Goal: Task Accomplishment & Management: Manage account settings

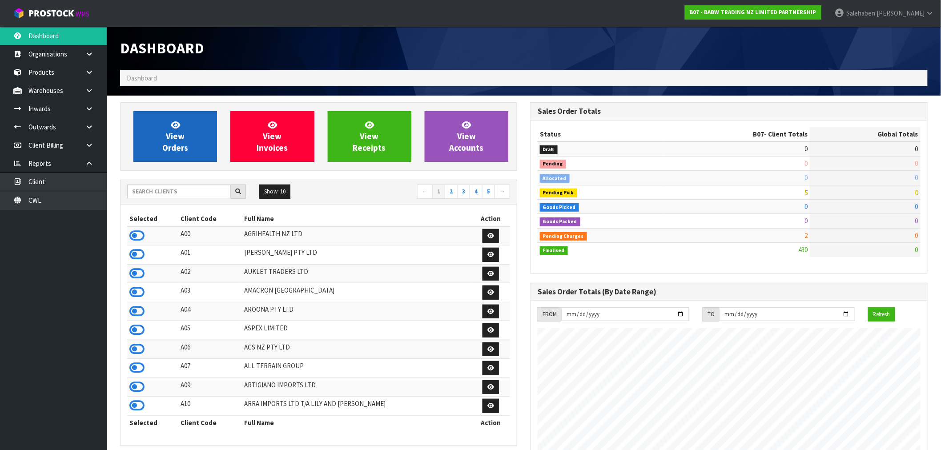
scroll to position [674, 410]
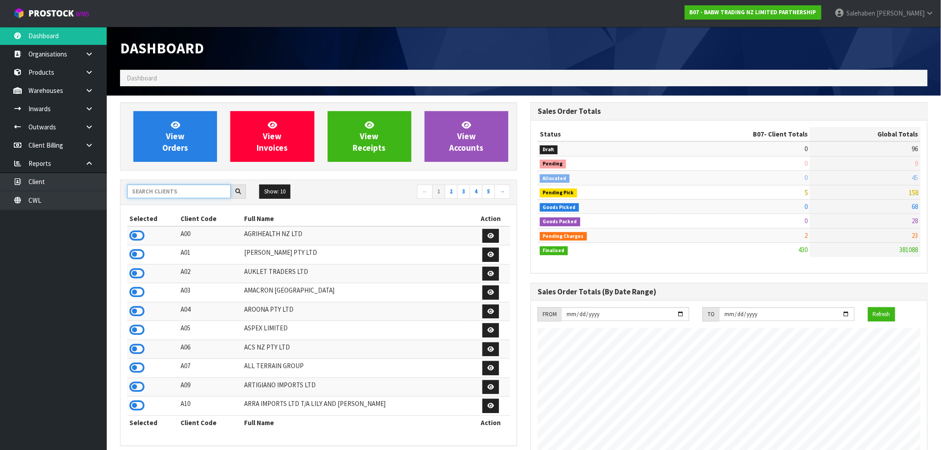
click at [170, 194] on input "text" at bounding box center [179, 192] width 104 height 14
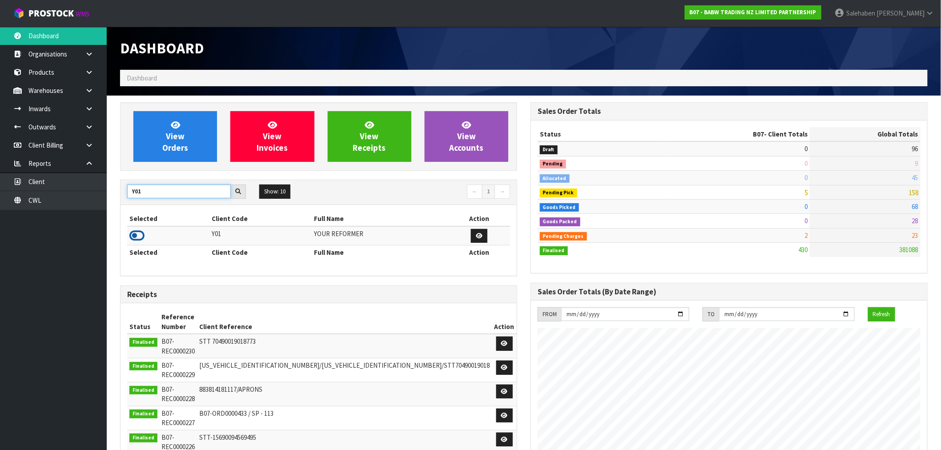
type input "Y01"
click at [136, 238] on icon at bounding box center [136, 235] width 15 height 13
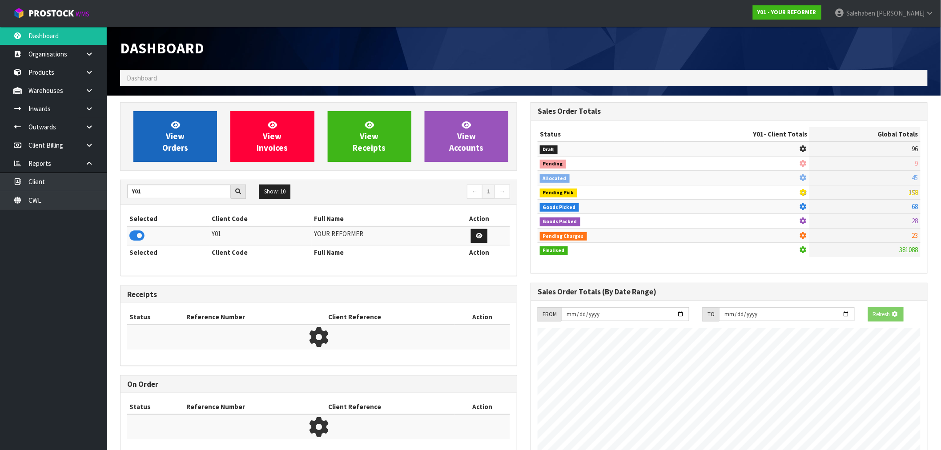
scroll to position [444080, 444224]
click at [183, 118] on link "View Orders" at bounding box center [175, 136] width 84 height 51
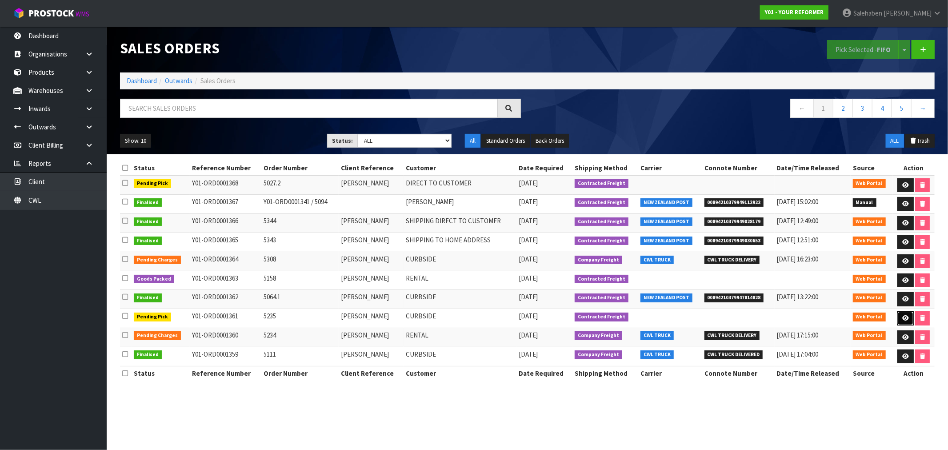
click at [905, 317] on icon at bounding box center [906, 318] width 7 height 6
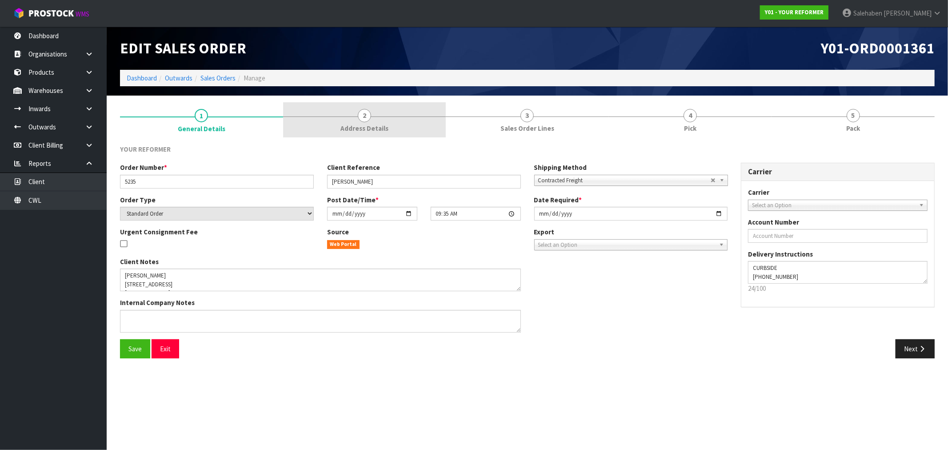
click at [373, 121] on link "2 Address Details" at bounding box center [364, 119] width 163 height 35
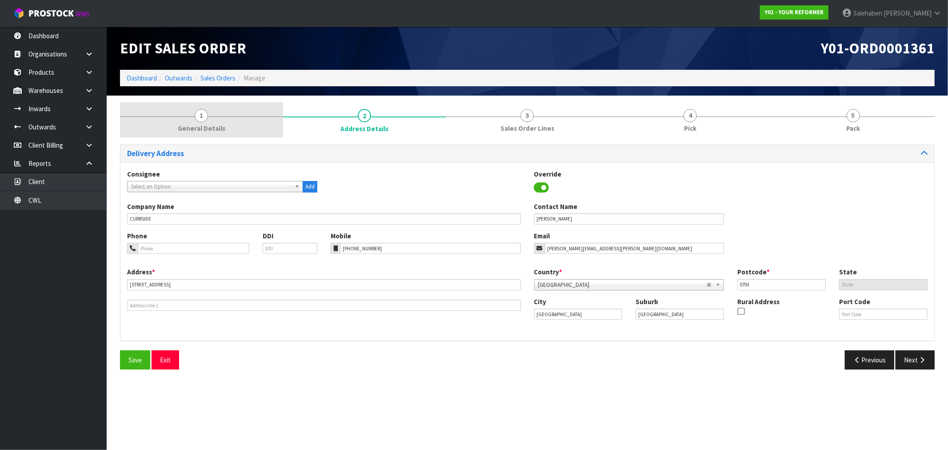
click at [201, 118] on span "1" at bounding box center [201, 115] width 13 height 13
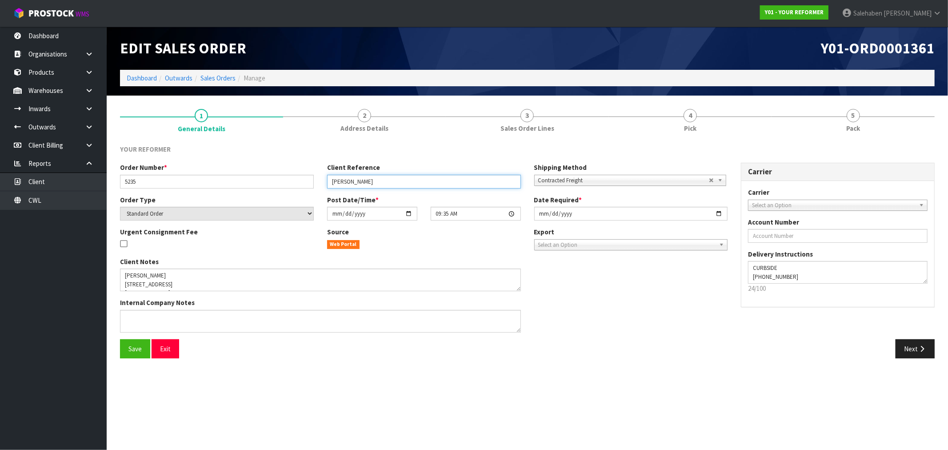
click at [416, 182] on input "PETRINA COUPER" at bounding box center [424, 182] width 194 height 14
type input "[PERSON_NAME]- DELIVERY [DATE]"
click at [126, 345] on button "Save" at bounding box center [135, 348] width 30 height 19
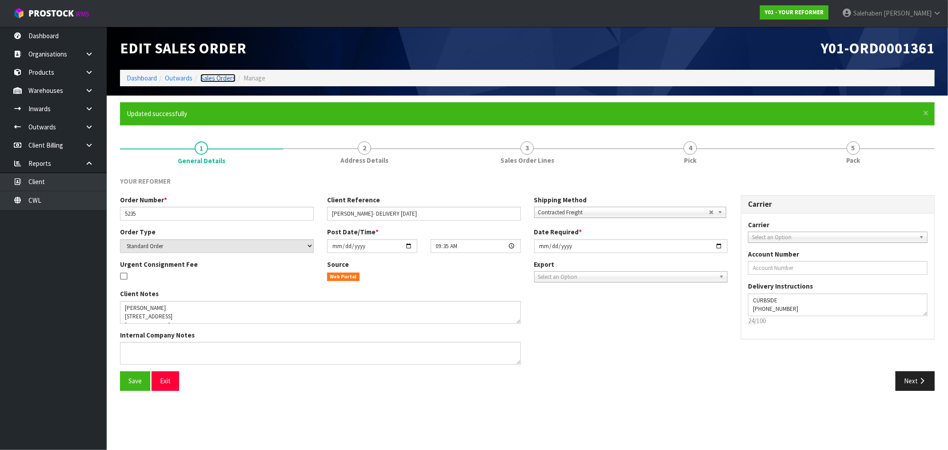
click at [215, 74] on link "Sales Orders" at bounding box center [218, 78] width 35 height 8
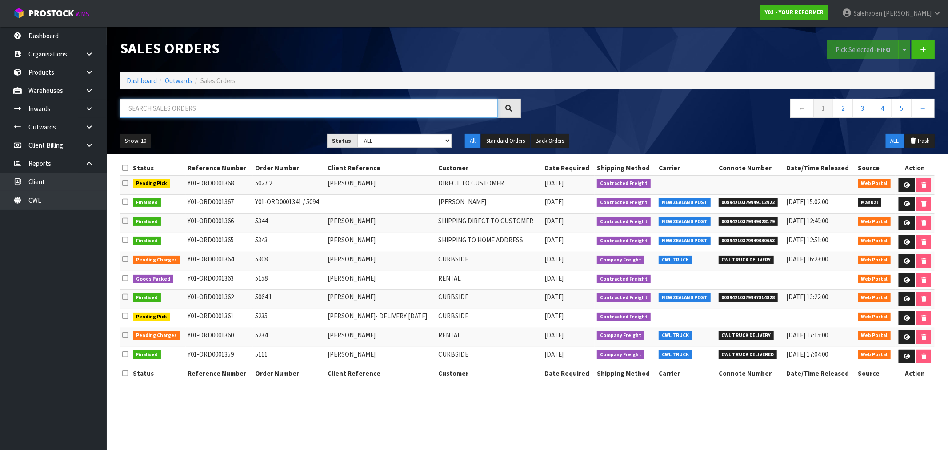
click at [269, 105] on input "text" at bounding box center [309, 108] width 378 height 19
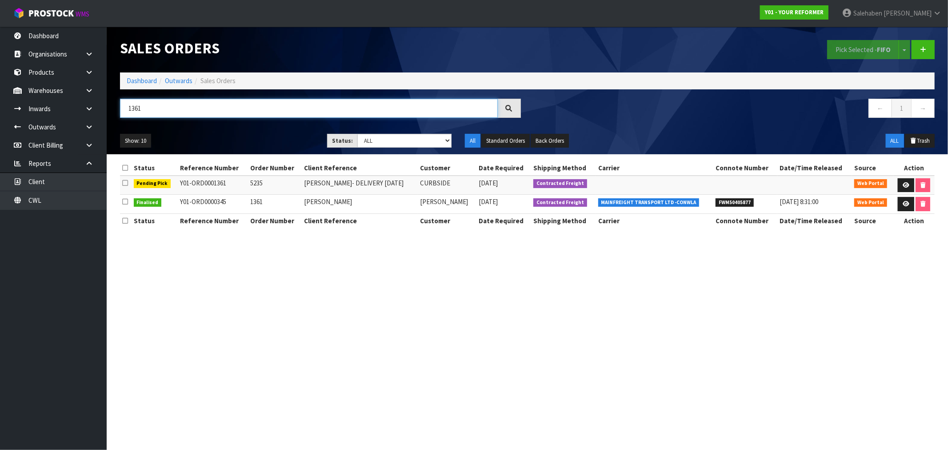
type input "1361"
click at [137, 88] on ol "Dashboard Outwards Sales Orders" at bounding box center [527, 80] width 815 height 16
click at [135, 79] on link "Dashboard" at bounding box center [142, 80] width 30 height 8
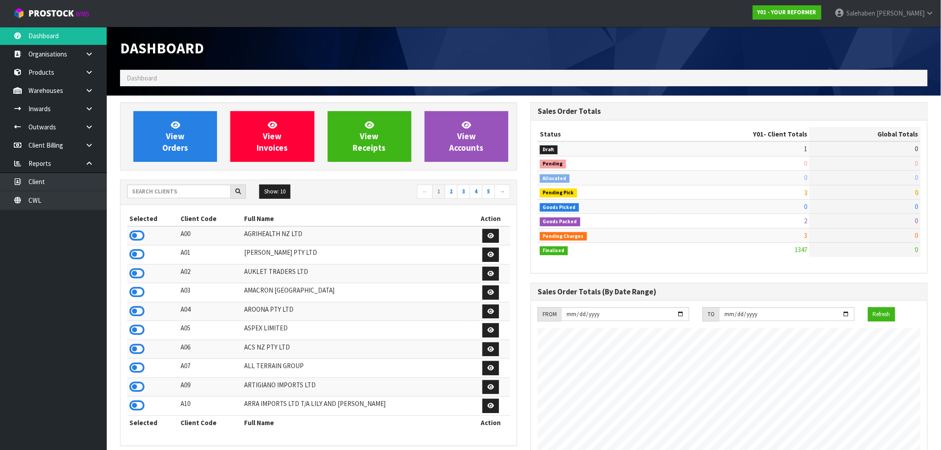
scroll to position [645, 410]
click at [150, 194] on input "text" at bounding box center [179, 192] width 104 height 14
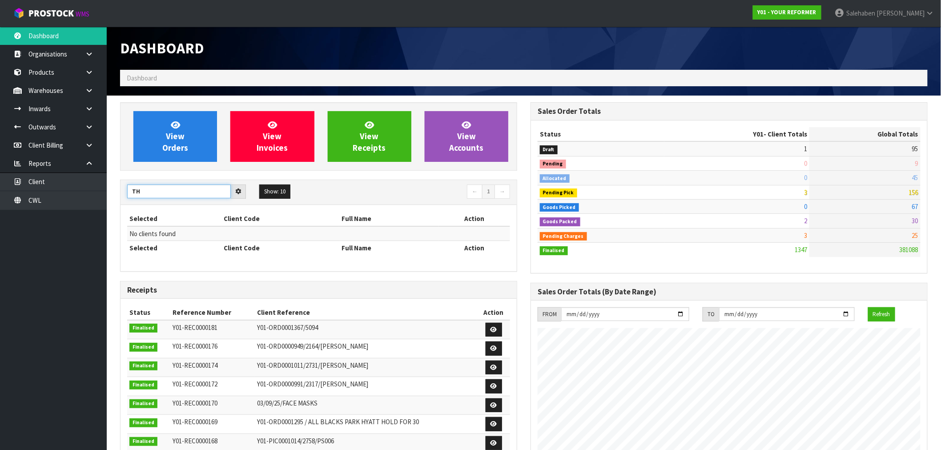
type input "T"
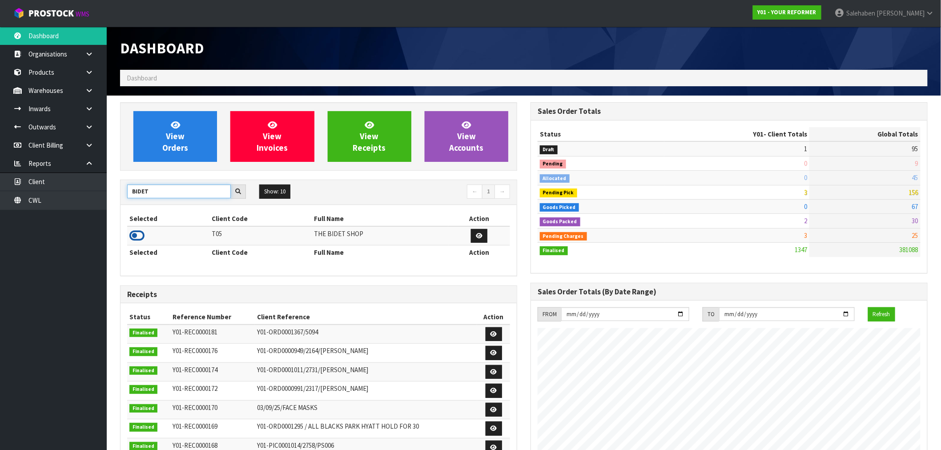
type input "BIDET"
click at [140, 233] on icon at bounding box center [136, 235] width 15 height 13
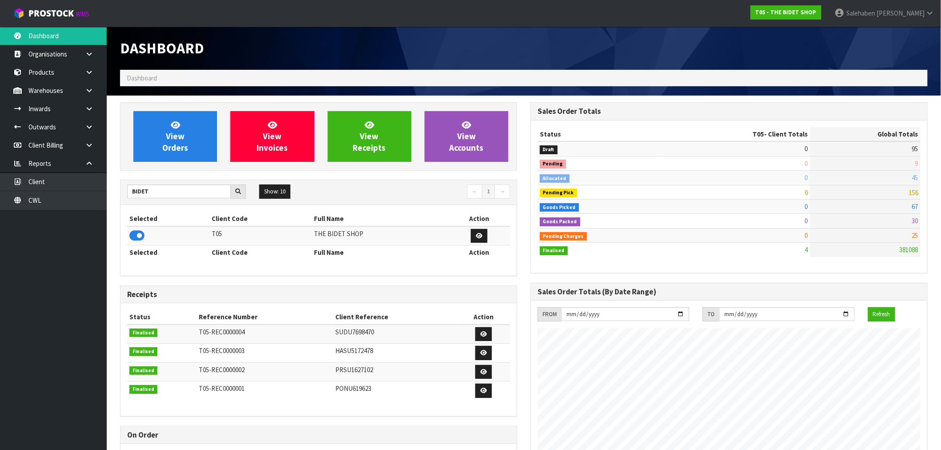
scroll to position [544, 410]
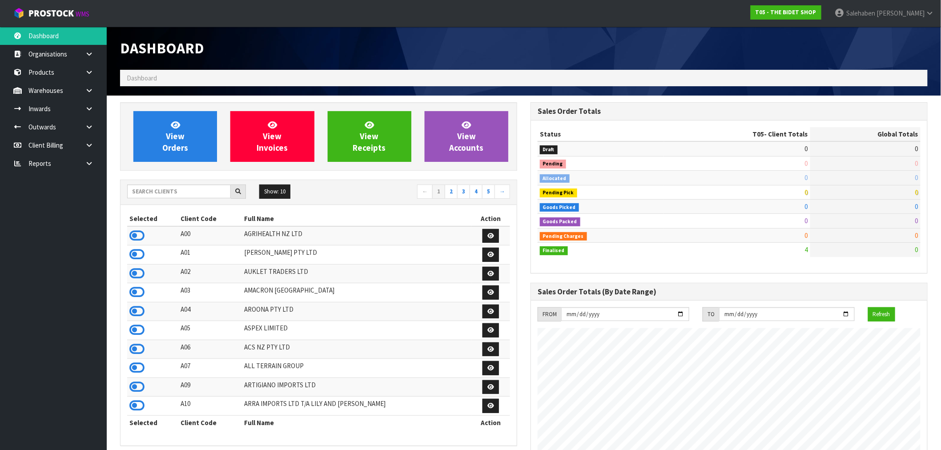
scroll to position [544, 410]
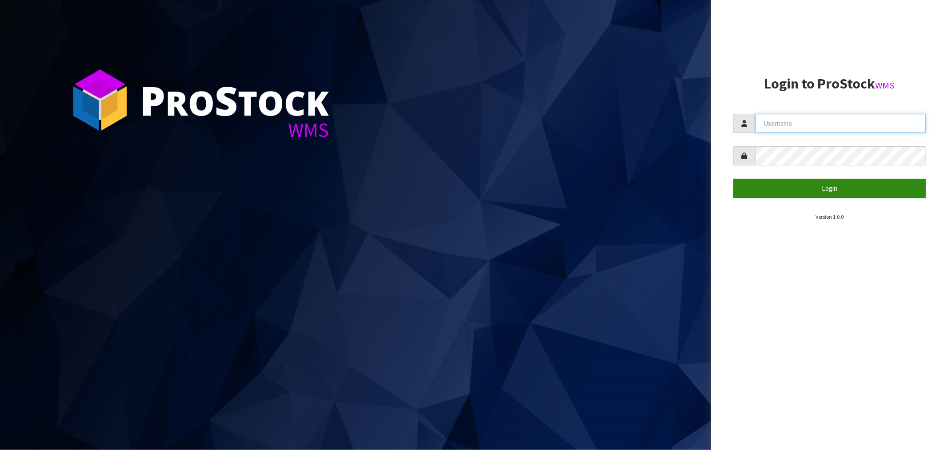
type input "[EMAIL_ADDRESS][DOMAIN_NAME]"
click at [829, 181] on button "Login" at bounding box center [830, 188] width 193 height 19
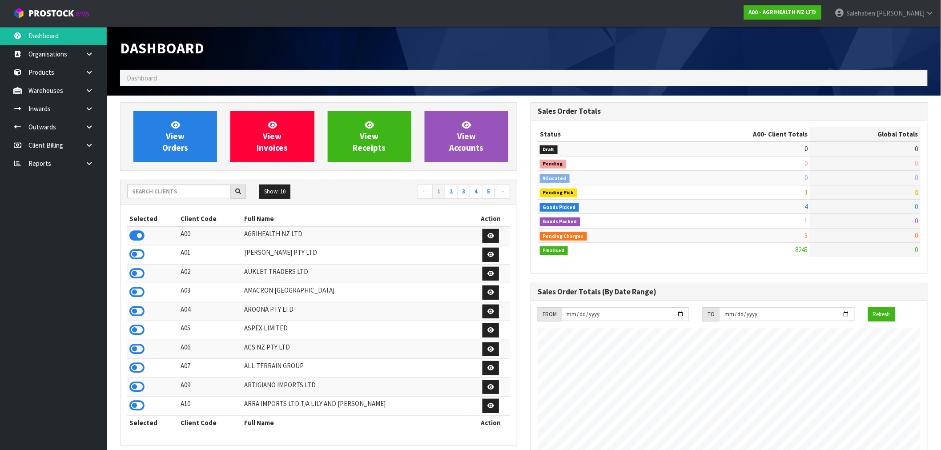
scroll to position [674, 410]
click at [160, 197] on input "text" at bounding box center [179, 192] width 104 height 14
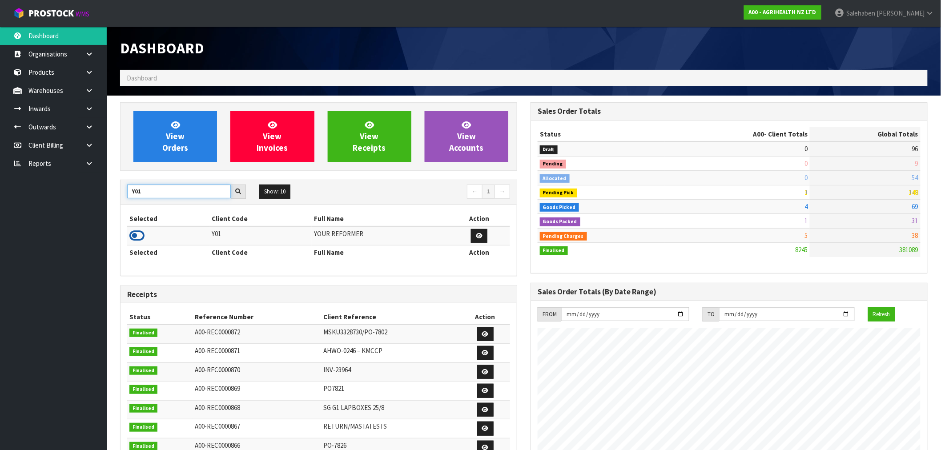
type input "Y01"
click at [133, 236] on icon at bounding box center [136, 235] width 15 height 13
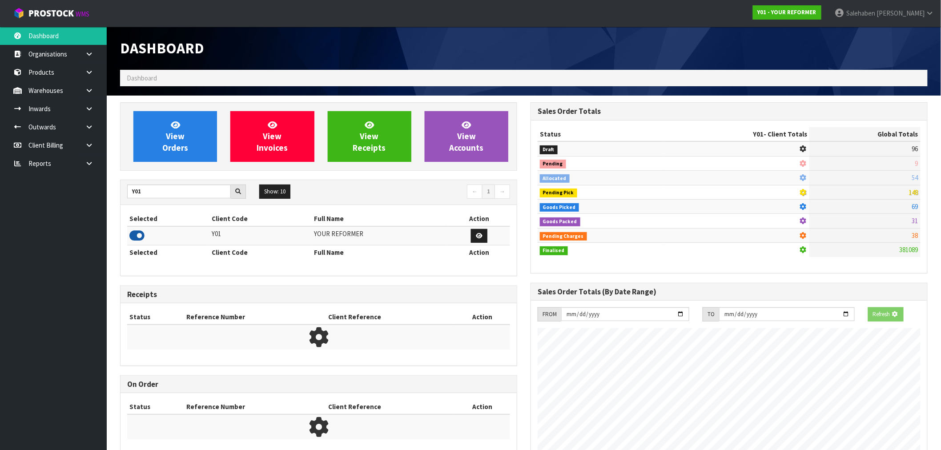
scroll to position [645, 410]
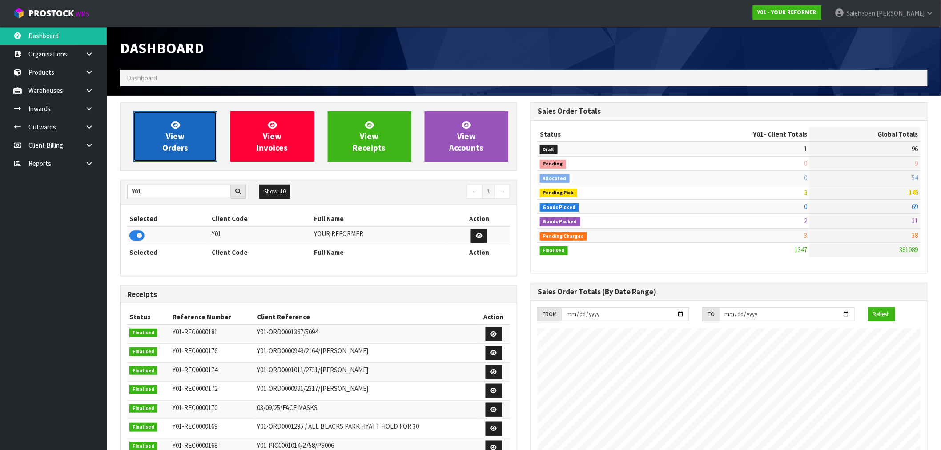
click at [168, 143] on span "View Orders" at bounding box center [175, 136] width 26 height 33
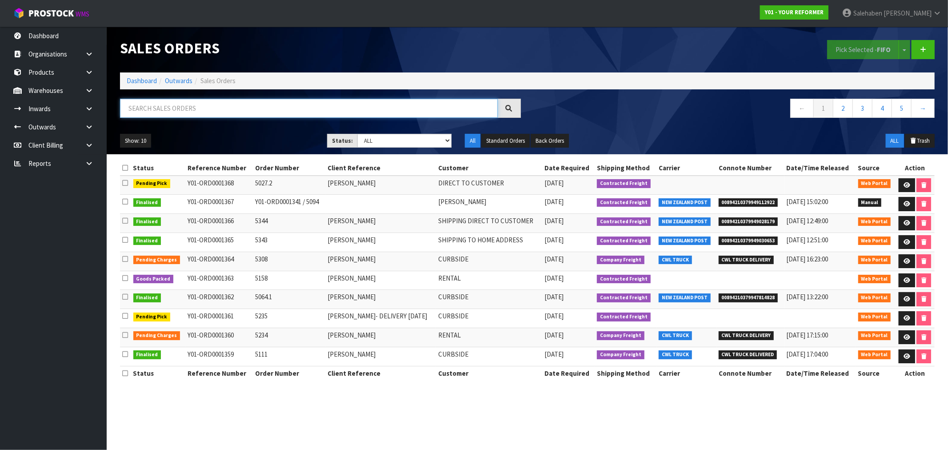
click at [196, 110] on input "text" at bounding box center [309, 108] width 378 height 19
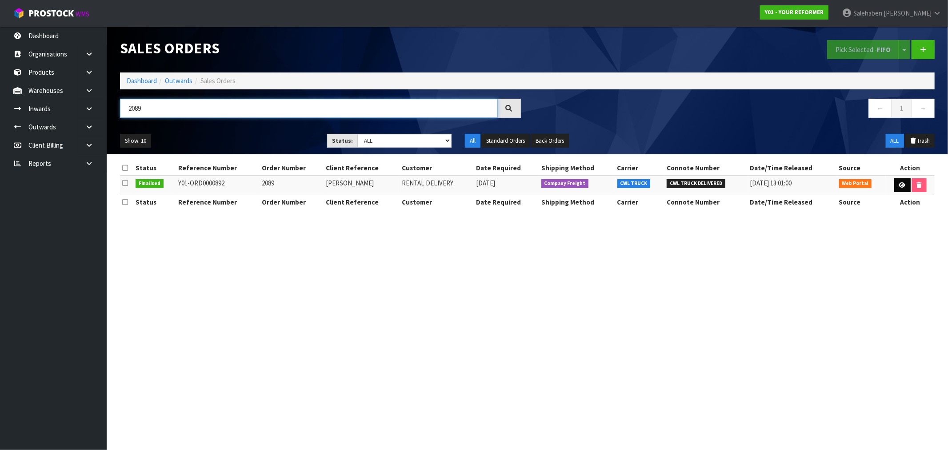
type input "2089"
click at [905, 188] on link at bounding box center [903, 185] width 16 height 14
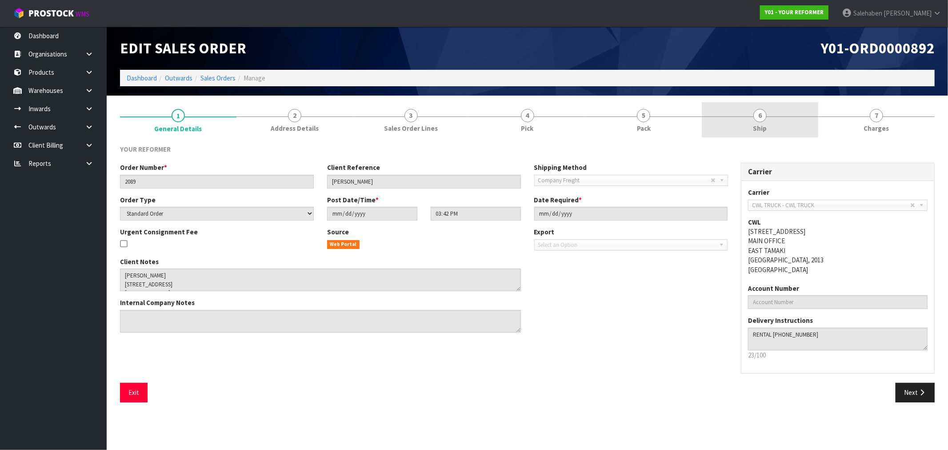
click at [759, 120] on span "6" at bounding box center [760, 115] width 13 height 13
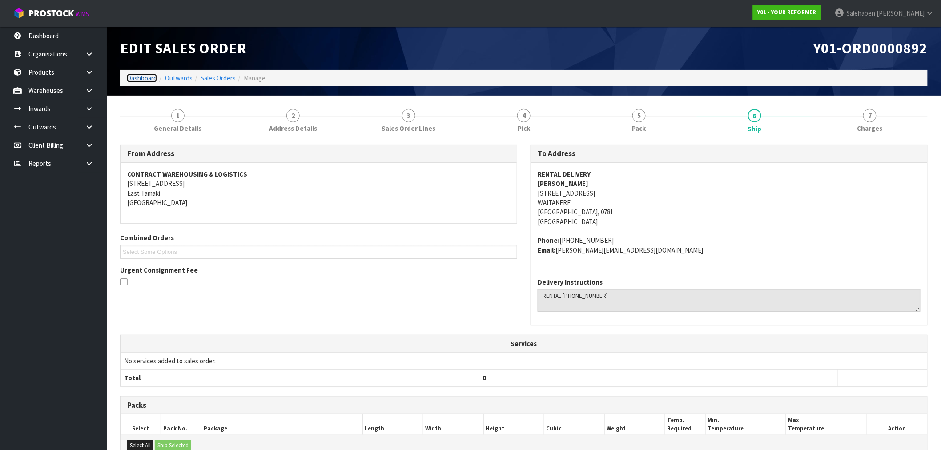
click at [139, 76] on link "Dashboard" at bounding box center [142, 78] width 30 height 8
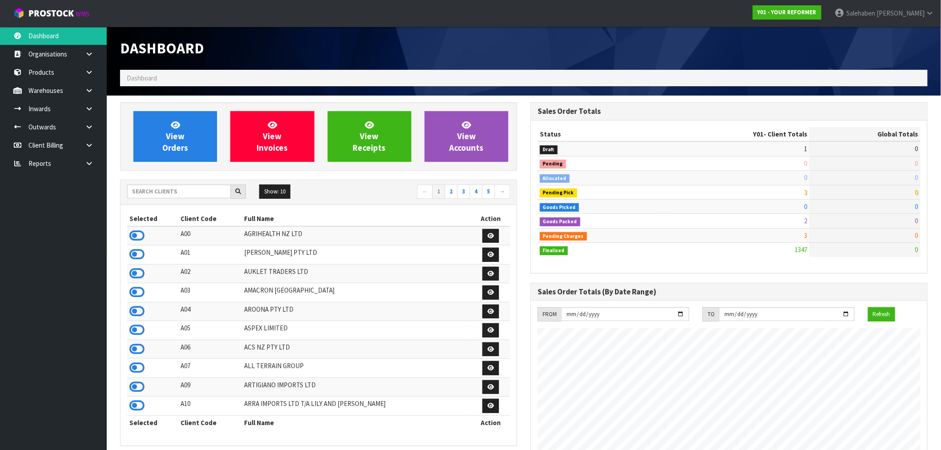
scroll to position [645, 410]
click at [50, 108] on link "Inwards" at bounding box center [53, 109] width 107 height 18
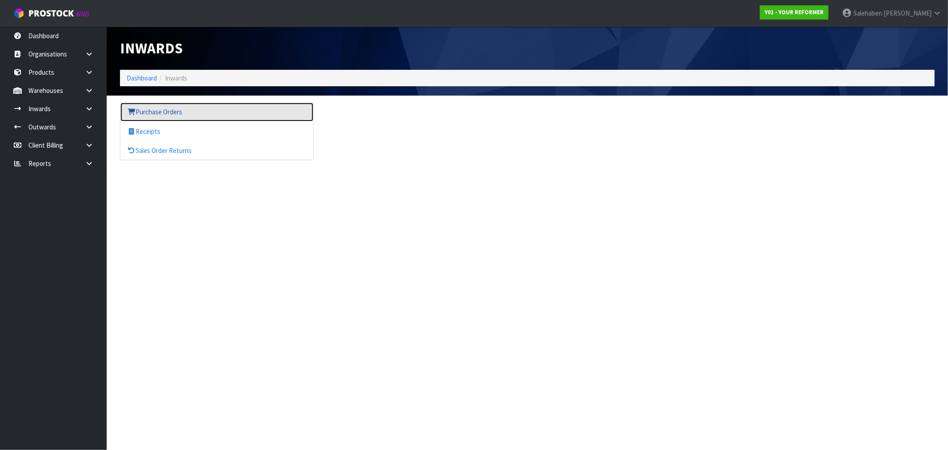
click at [156, 110] on link "Purchase Orders" at bounding box center [216, 112] width 193 height 18
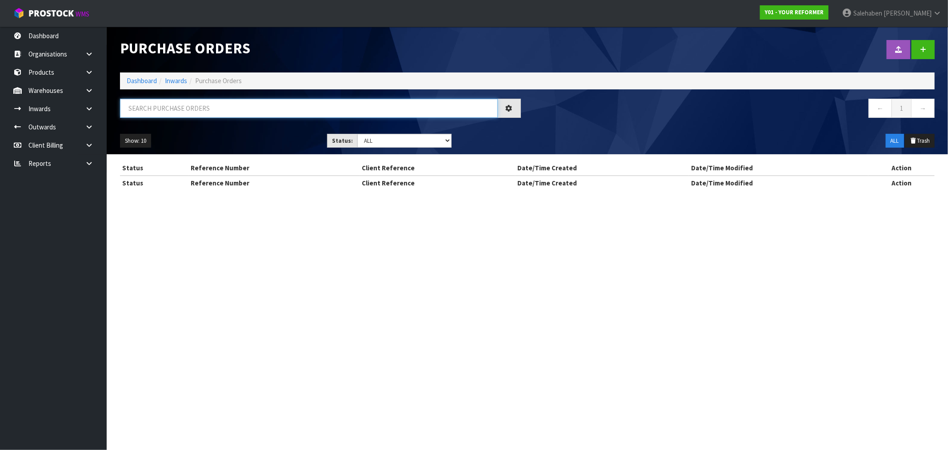
click at [157, 109] on input "text" at bounding box center [309, 108] width 378 height 19
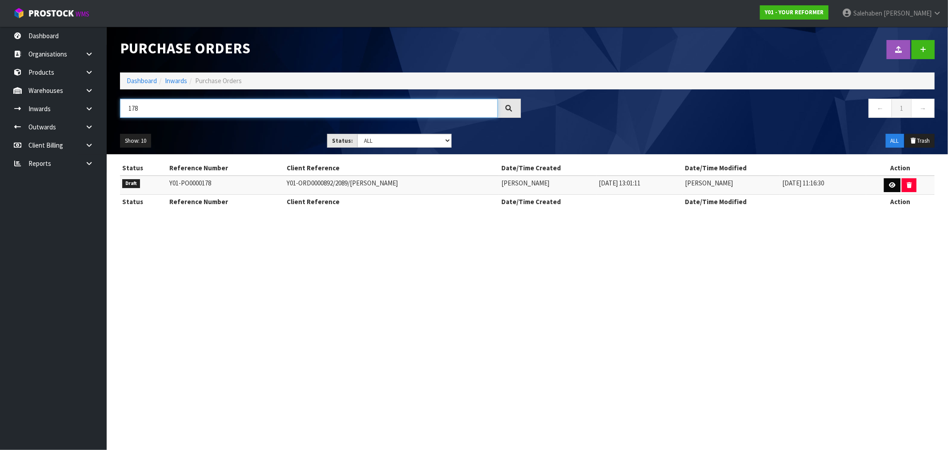
type input "178"
click at [895, 185] on icon at bounding box center [892, 185] width 7 height 6
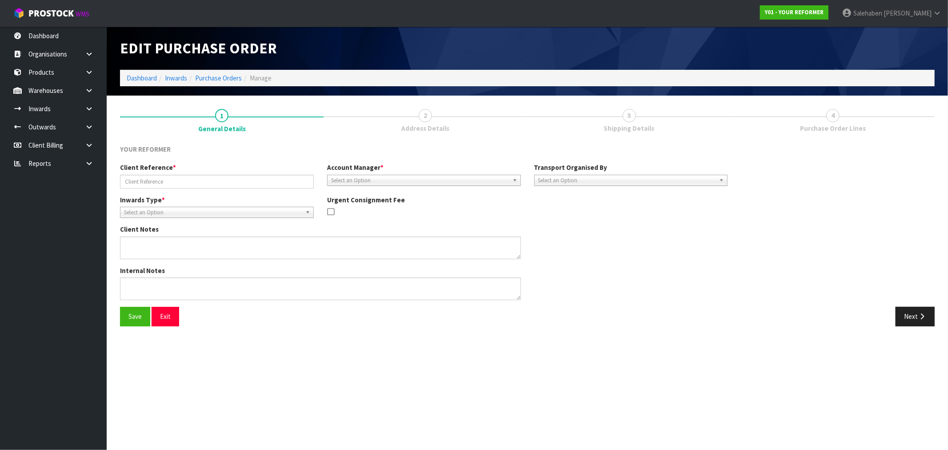
type input "Y01-ORD0000892/2089/[PERSON_NAME]"
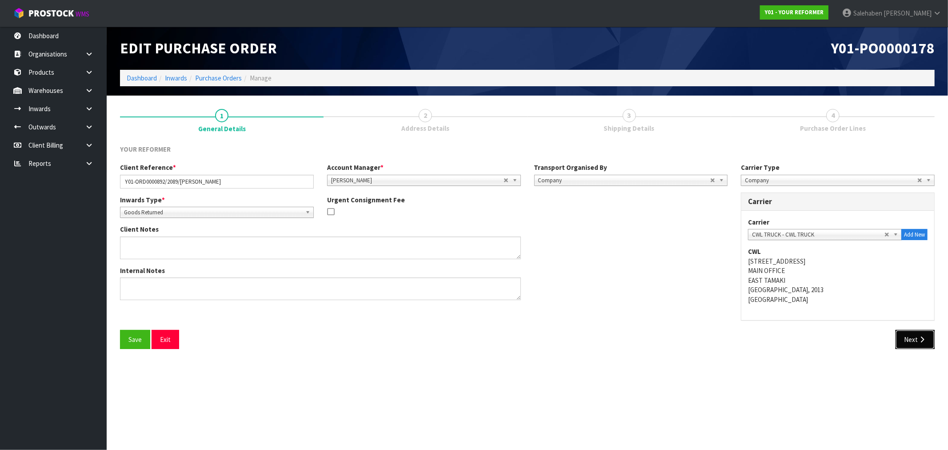
click at [911, 341] on button "Next" at bounding box center [915, 339] width 39 height 19
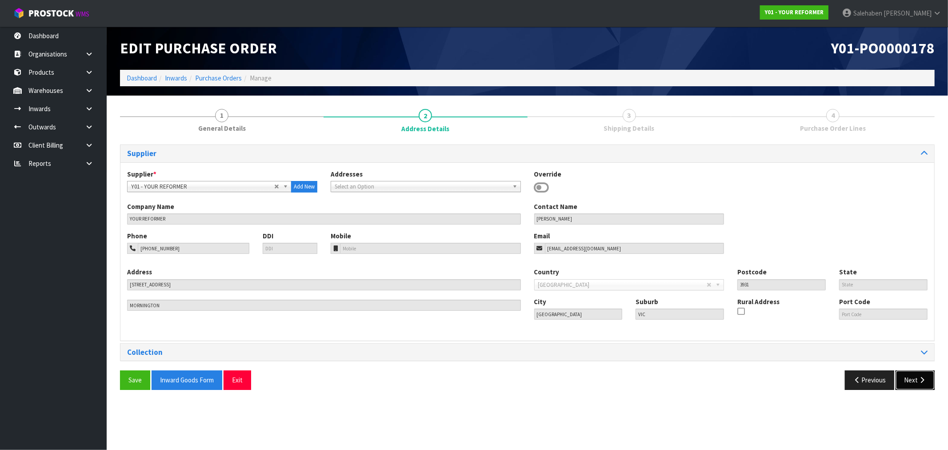
click at [912, 379] on button "Next" at bounding box center [915, 379] width 39 height 19
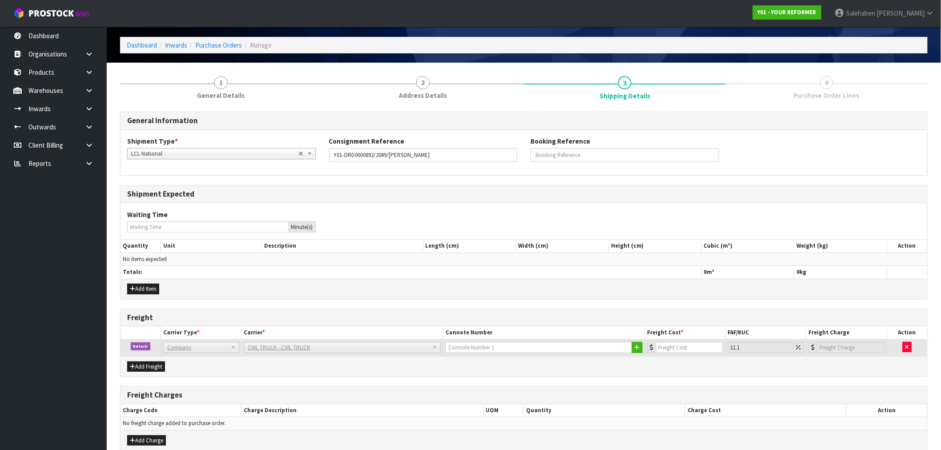
scroll to position [76, 0]
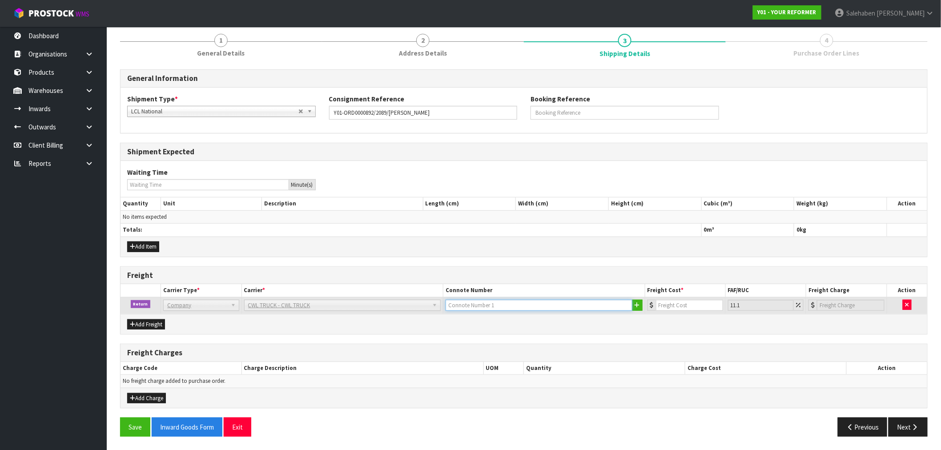
click at [514, 305] on input "text" at bounding box center [539, 305] width 187 height 11
type input "CWL TRUCK COLLECTED"
click at [677, 301] on input "number" at bounding box center [689, 305] width 67 height 11
type input "2"
type input "2.22"
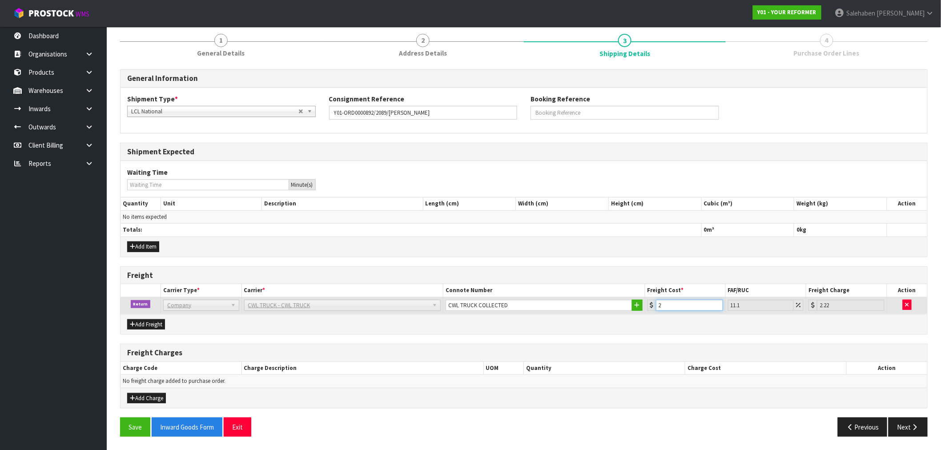
type input "24"
type input "26.66"
type input "240"
type input "266.64"
type input "240.4"
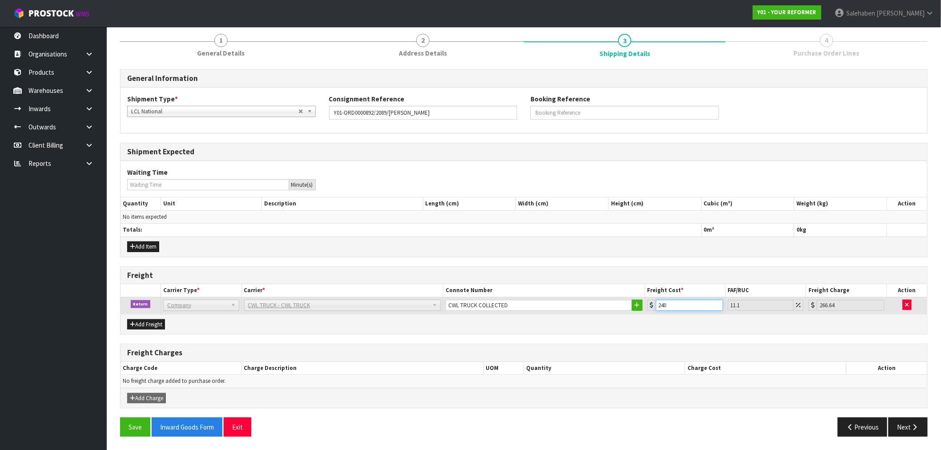
type input "267.08"
type input "240.4"
click at [141, 423] on button "Save" at bounding box center [135, 427] width 30 height 19
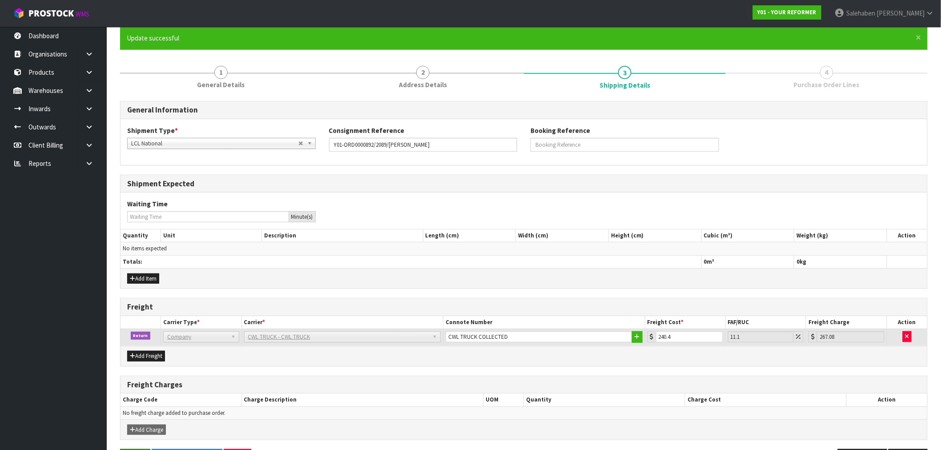
scroll to position [0, 0]
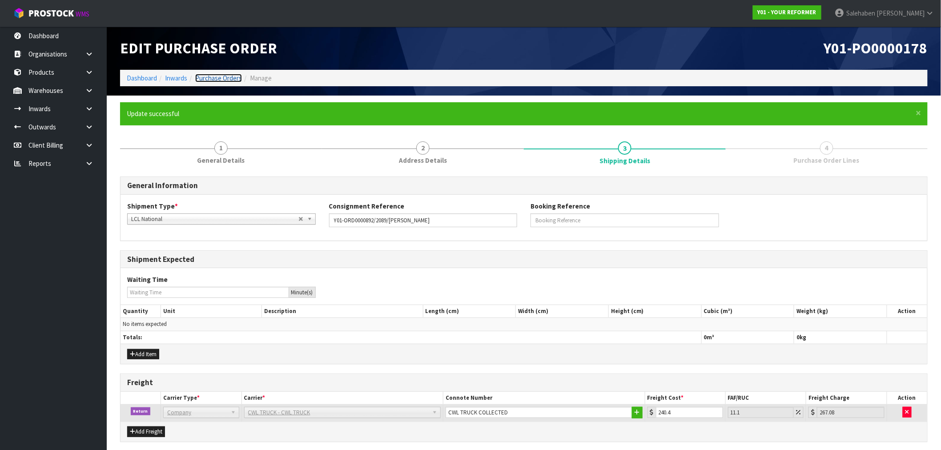
click at [220, 78] on link "Purchase Orders" at bounding box center [218, 78] width 47 height 8
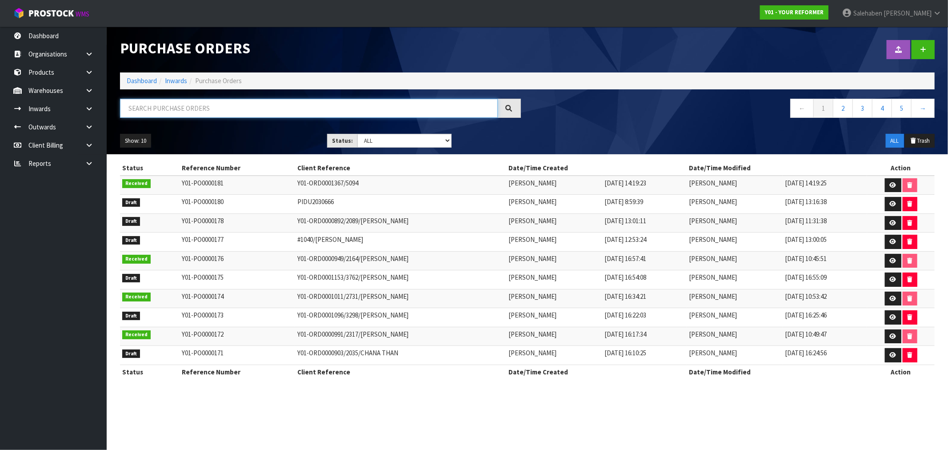
click at [218, 107] on input "text" at bounding box center [309, 108] width 378 height 19
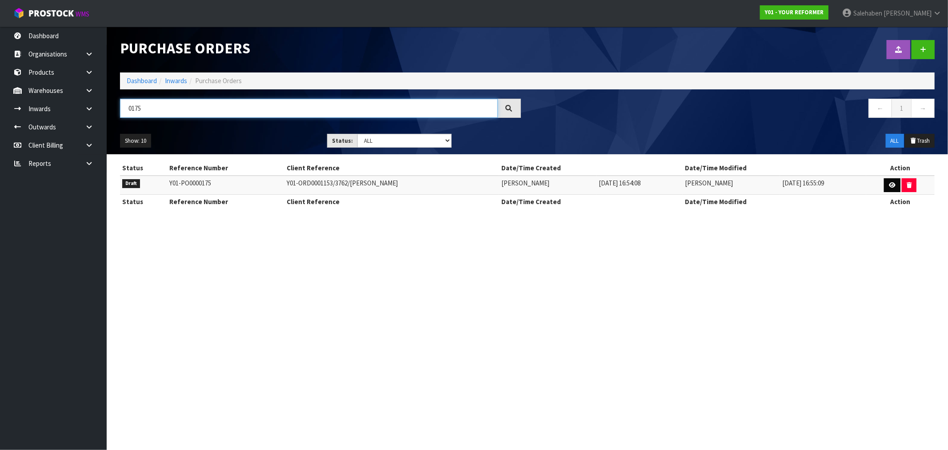
type input "0175"
click at [895, 187] on icon at bounding box center [892, 185] width 7 height 6
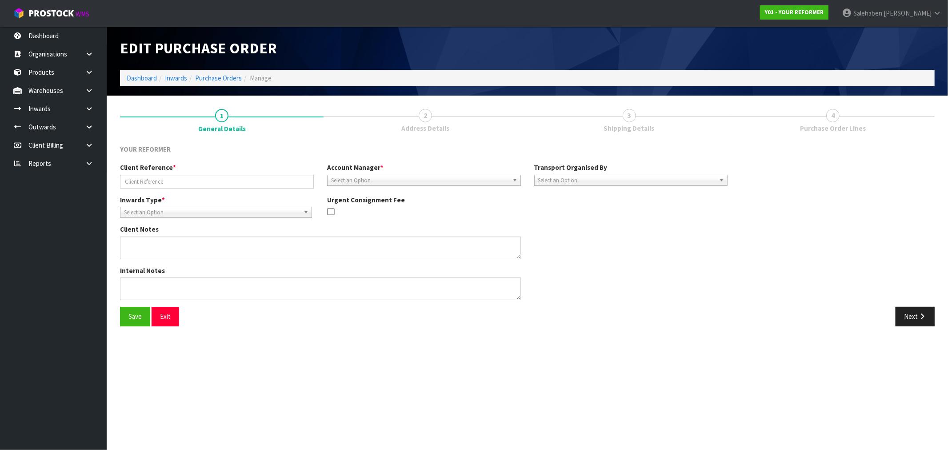
type input "Y01-ORD0001153/3762/[PERSON_NAME]"
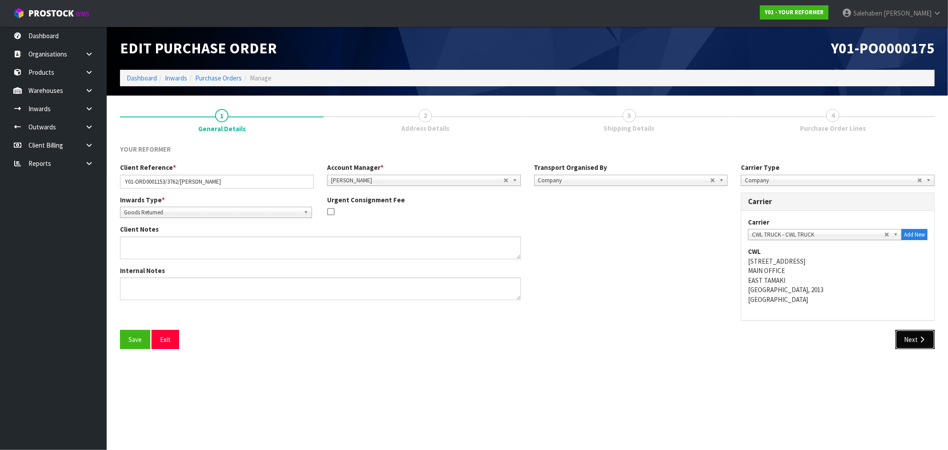
click at [919, 341] on icon "button" at bounding box center [922, 339] width 8 height 7
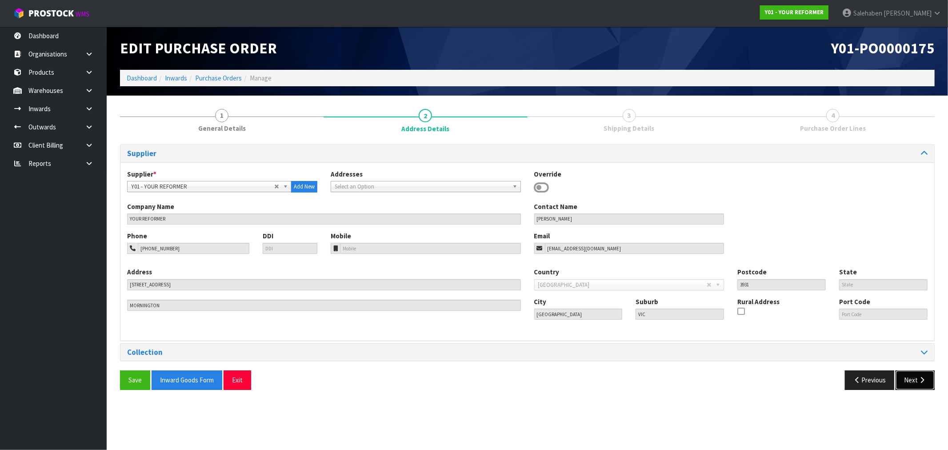
click at [914, 380] on button "Next" at bounding box center [915, 379] width 39 height 19
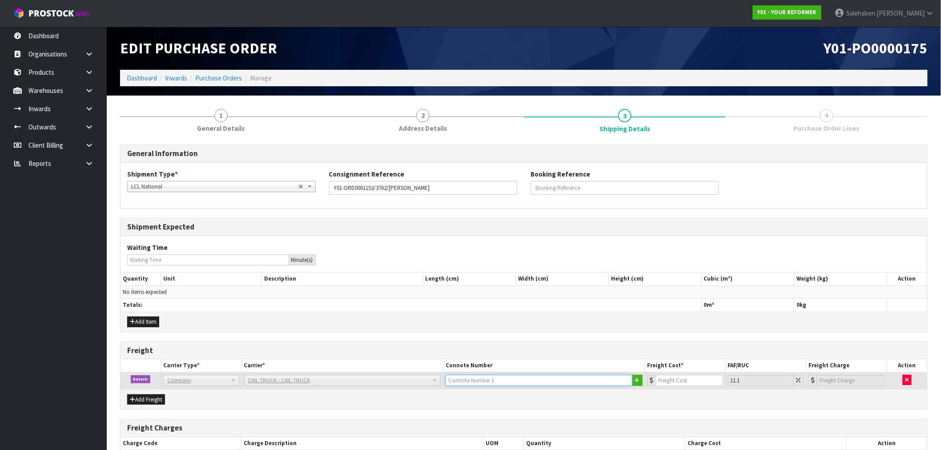
click at [487, 380] on input "text" at bounding box center [539, 380] width 187 height 11
type input "CWL TRUCK COLLECTED"
click at [683, 376] on input "number" at bounding box center [689, 380] width 67 height 11
type input "2"
type input "2.22"
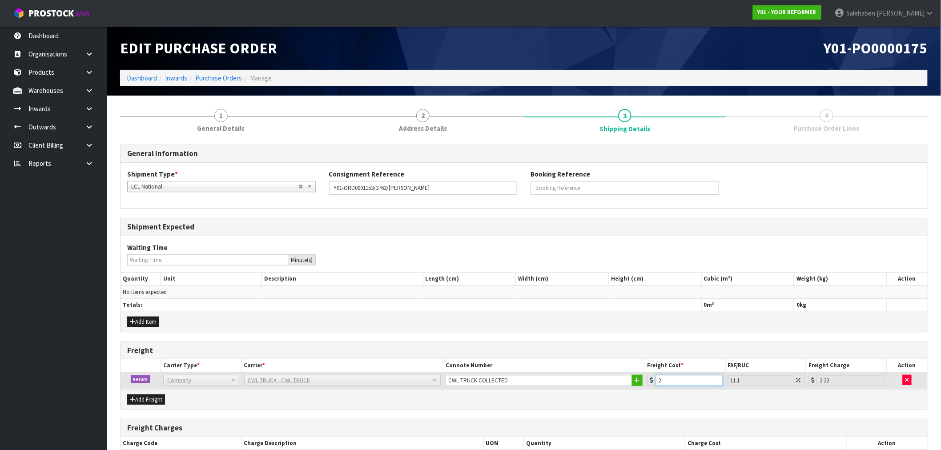
type input "24"
type input "26.66"
type input "240"
type input "266.64"
type input "240.4"
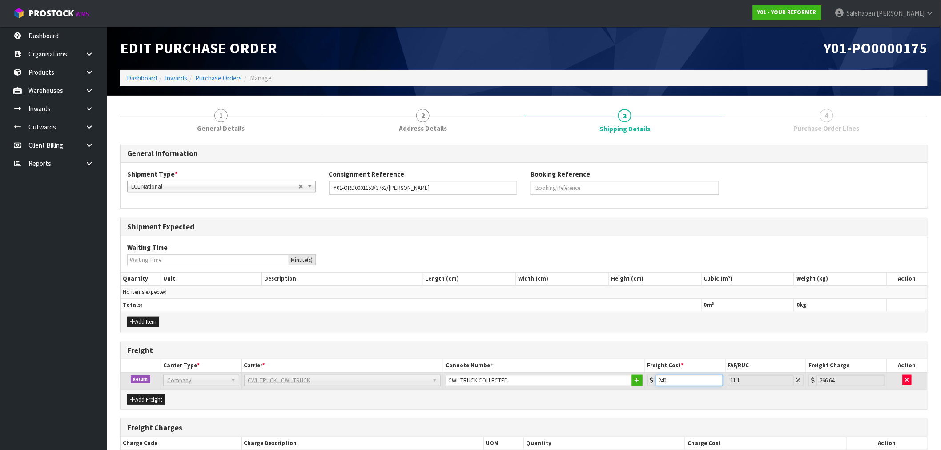
type input "267.08"
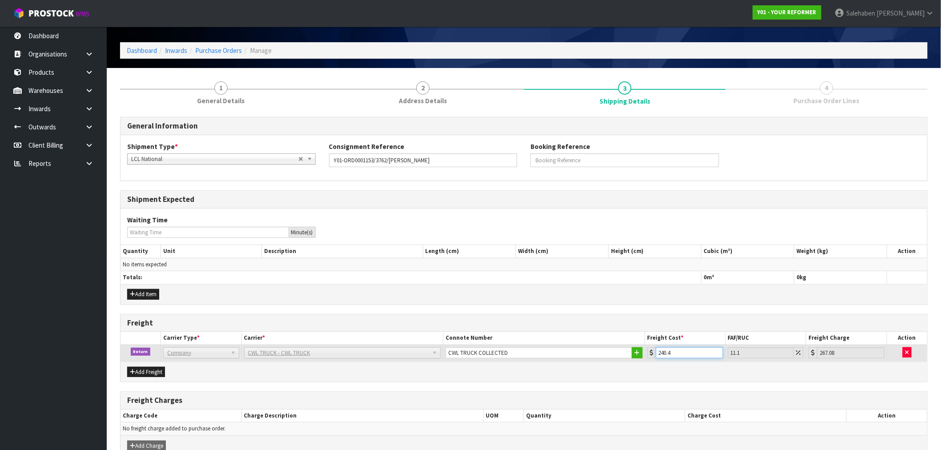
scroll to position [76, 0]
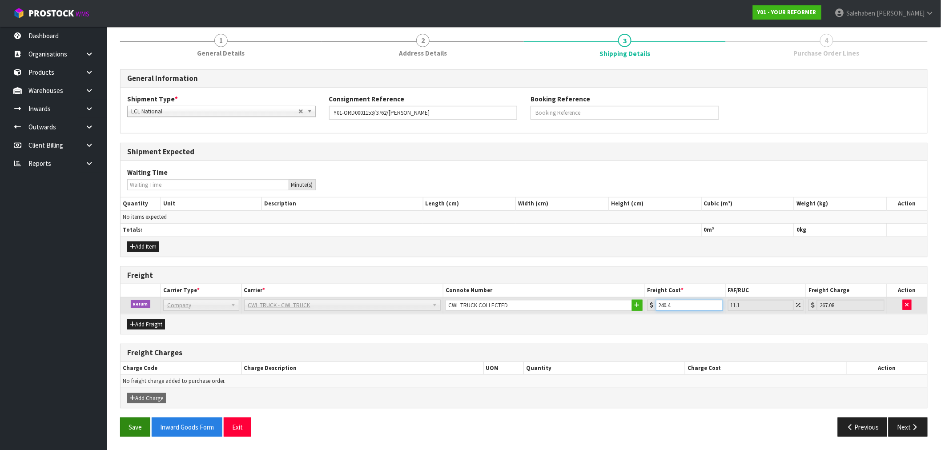
type input "240.4"
click at [135, 425] on button "Save" at bounding box center [135, 427] width 30 height 19
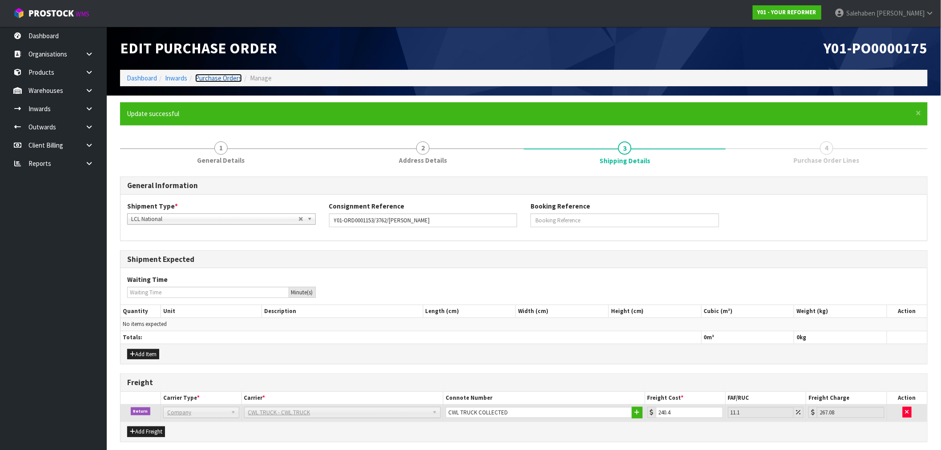
click at [223, 77] on link "Purchase Orders" at bounding box center [218, 78] width 47 height 8
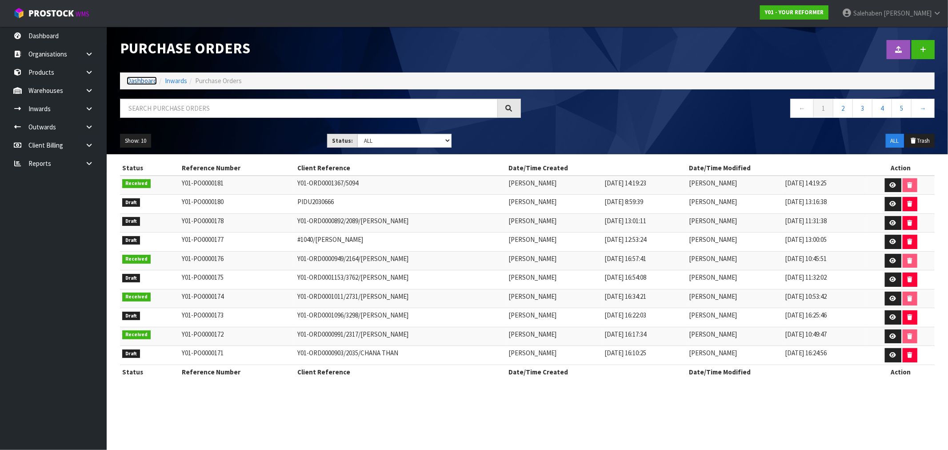
click at [136, 82] on link "Dashboard" at bounding box center [142, 80] width 30 height 8
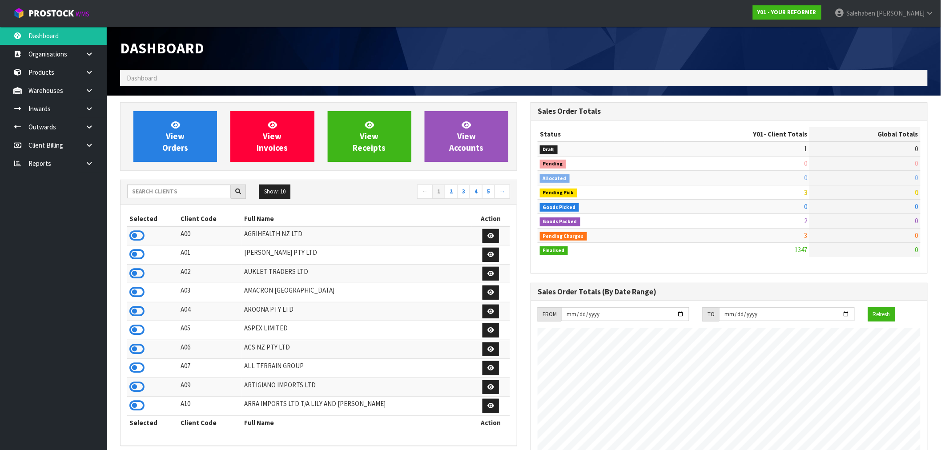
scroll to position [645, 410]
click at [154, 188] on input "text" at bounding box center [179, 192] width 104 height 14
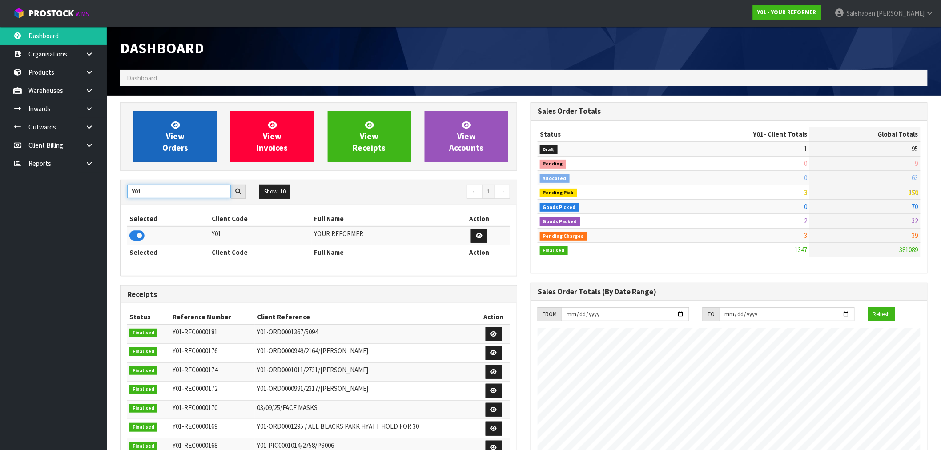
type input "Y01"
click at [148, 154] on link "View Orders" at bounding box center [175, 136] width 84 height 51
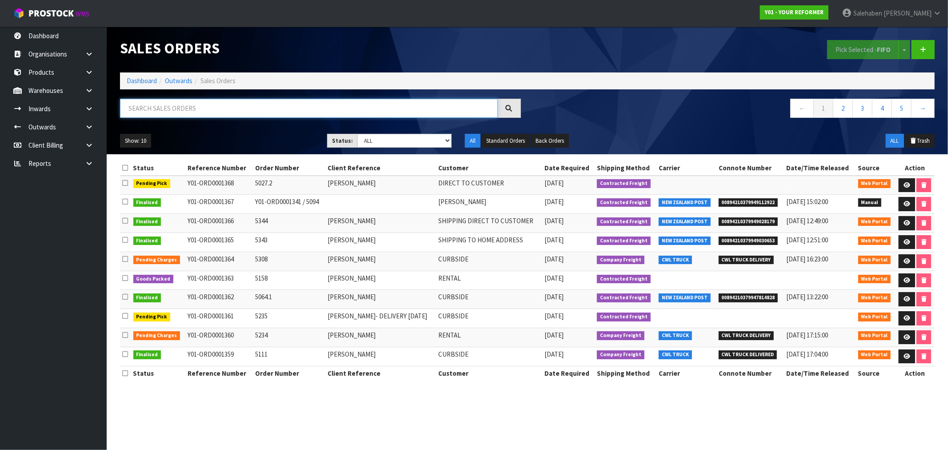
click at [147, 107] on input "text" at bounding box center [309, 108] width 378 height 19
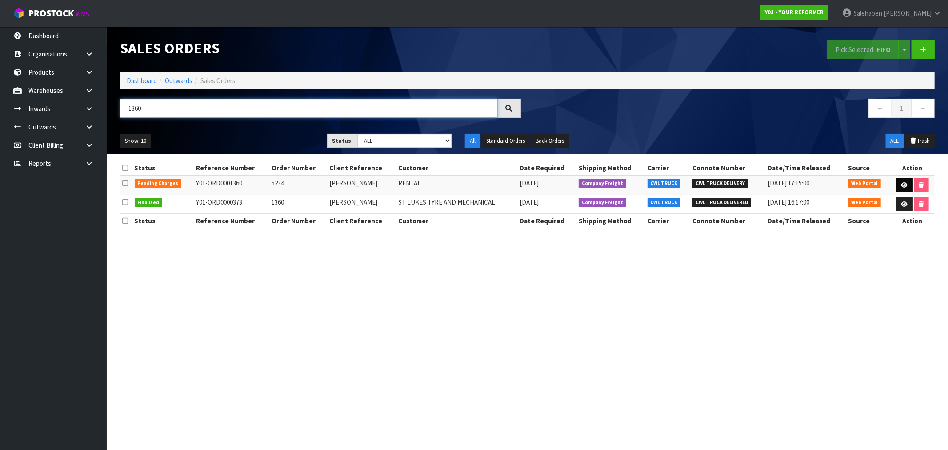
type input "1360"
click at [905, 185] on icon at bounding box center [905, 185] width 7 height 6
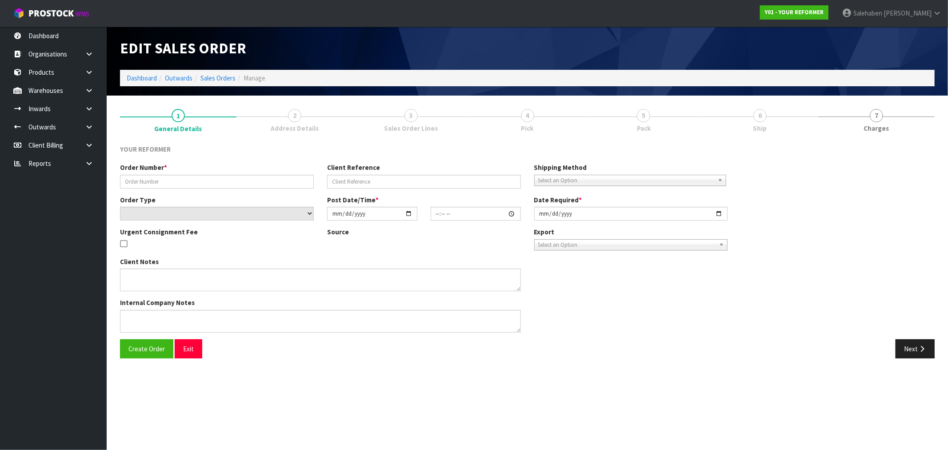
type input "5234"
type input "[PERSON_NAME]"
select select "number:0"
type input "[DATE]"
type input "09:33:00.000"
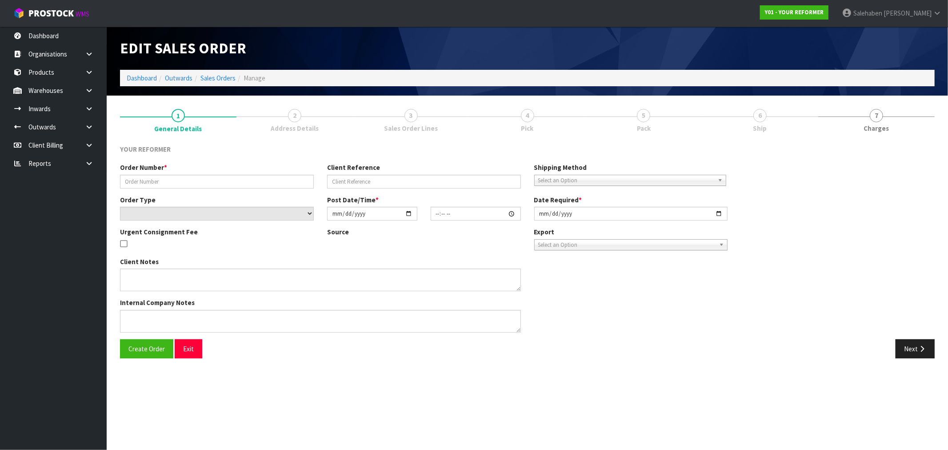
type input "[DATE]"
type textarea "[PERSON_NAME] [STREET_ADDRESS] [PHONE_NUMBER]"
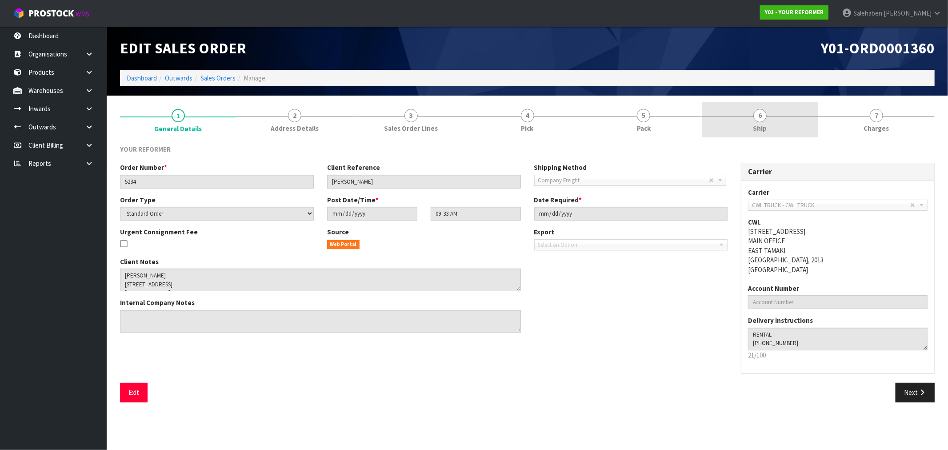
drag, startPoint x: 775, startPoint y: 122, endPoint x: 764, endPoint y: 123, distance: 10.7
click at [774, 122] on link "6 Ship" at bounding box center [760, 119] width 116 height 35
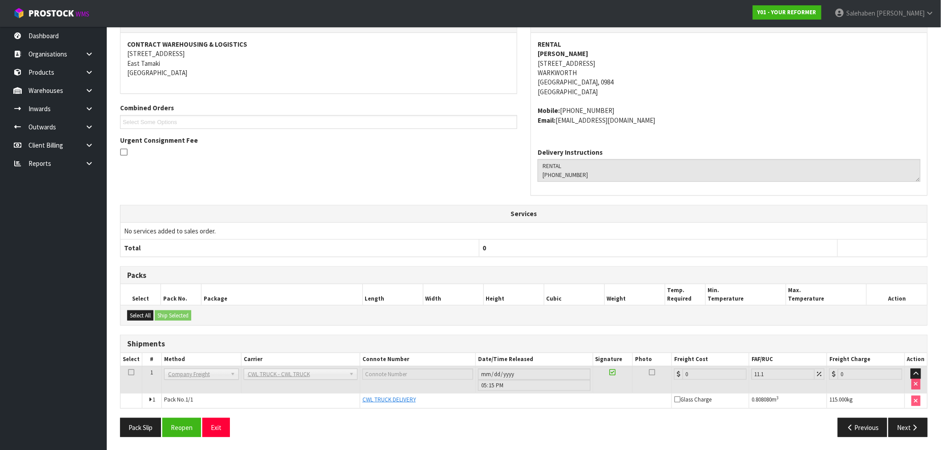
scroll to position [131, 0]
drag, startPoint x: 193, startPoint y: 422, endPoint x: 185, endPoint y: 427, distance: 8.8
click at [191, 423] on button "Reopen" at bounding box center [181, 427] width 39 height 19
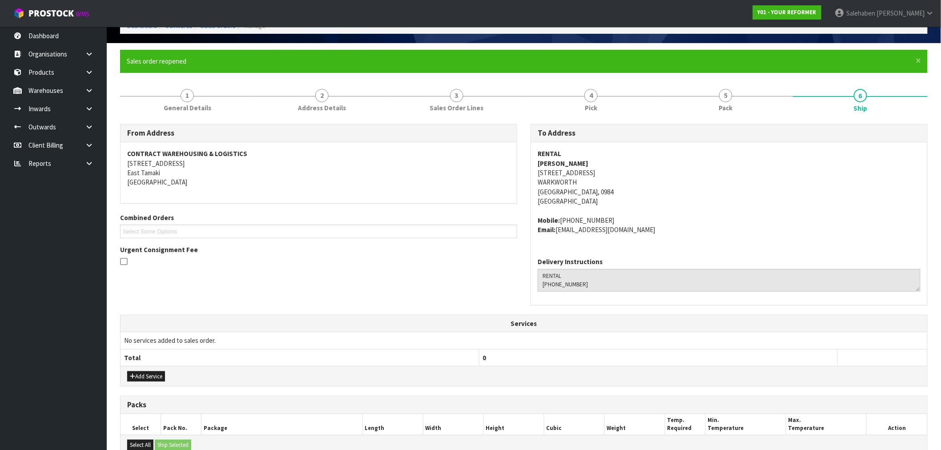
scroll to position [185, 0]
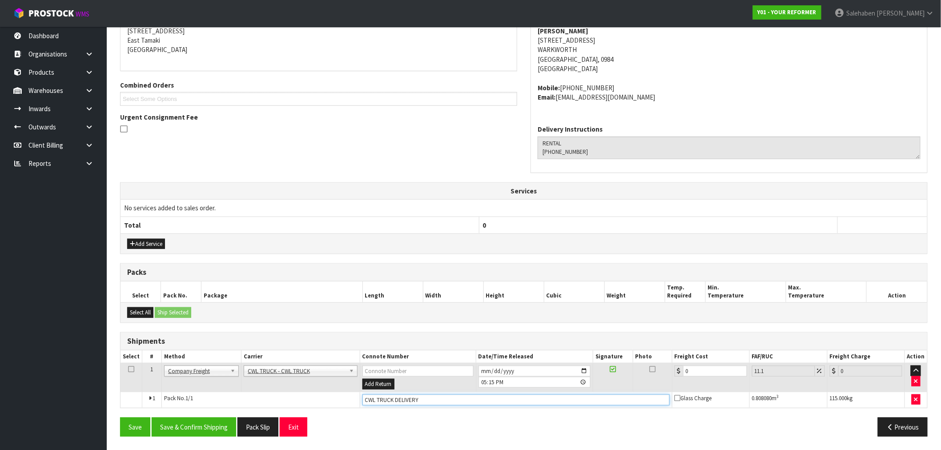
click at [423, 397] on input "CWL TRUCK DELIVERY" at bounding box center [515, 399] width 307 height 11
type input "CWL TRUCK DELIVERED"
drag, startPoint x: 703, startPoint y: 367, endPoint x: 628, endPoint y: 386, distance: 77.0
click at [629, 385] on tr "1 Client Local Pickup Customer Local Pickup Company Freight Contracted Freight …" at bounding box center [523, 377] width 807 height 29
type input "3"
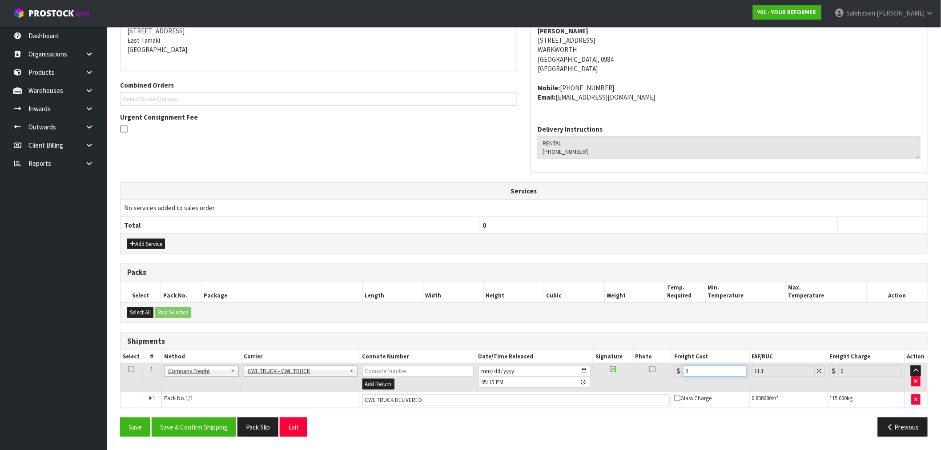
type input "3.33"
type input "30"
type input "33.33"
type input "305"
type input "338.86"
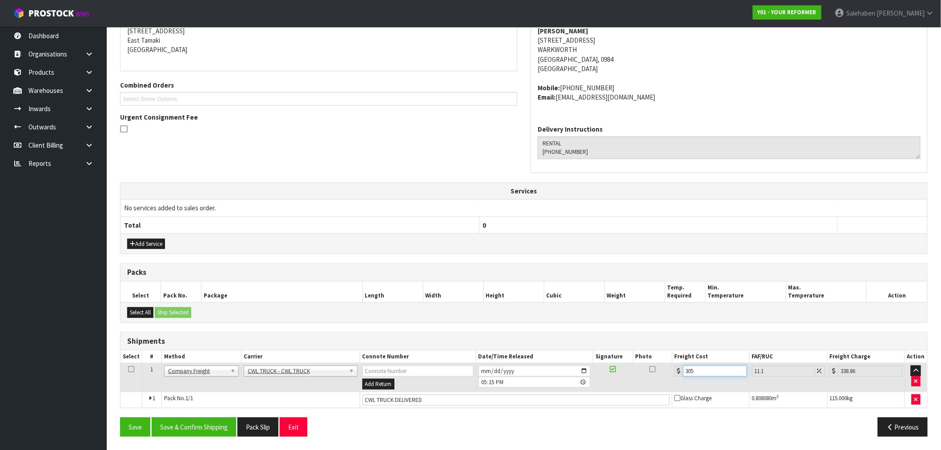
type input "305.4"
type input "339.3"
type input "305.40"
click at [179, 422] on button "Save & Confirm Shipping" at bounding box center [194, 427] width 84 height 19
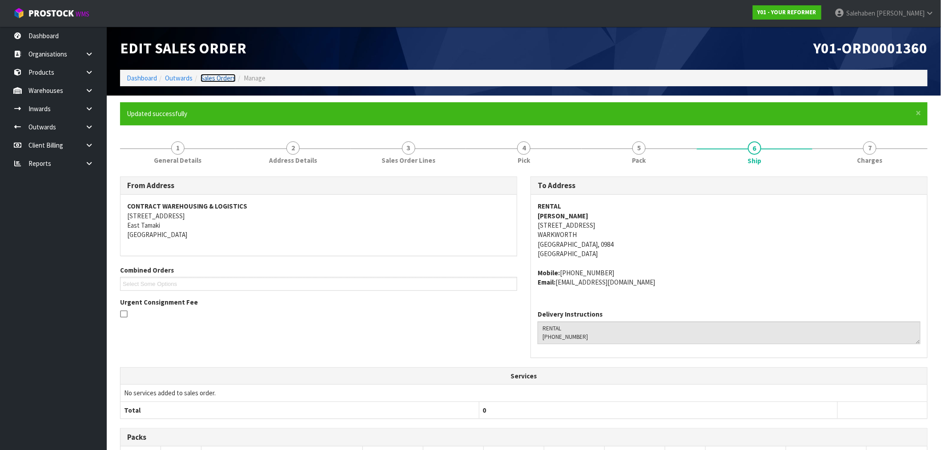
click at [216, 78] on link "Sales Orders" at bounding box center [218, 78] width 35 height 8
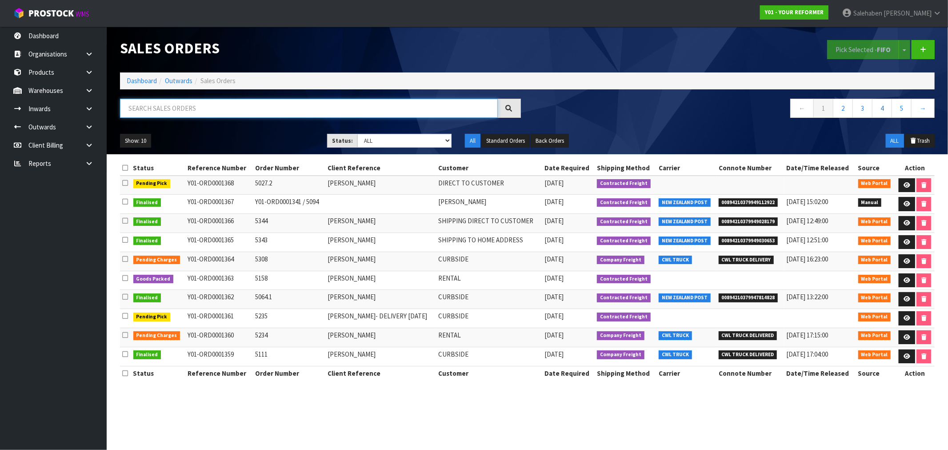
click at [192, 112] on input "text" at bounding box center [309, 108] width 378 height 19
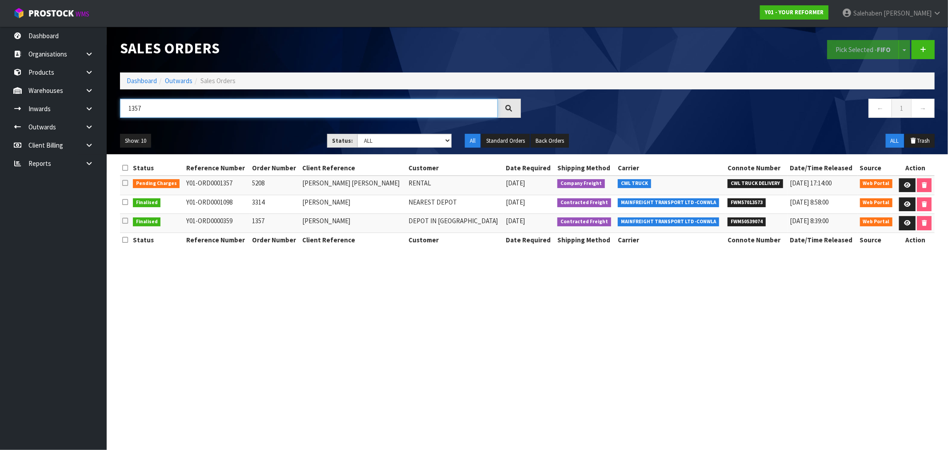
type input "1357"
click at [903, 177] on td at bounding box center [915, 185] width 39 height 19
click at [905, 185] on icon at bounding box center [907, 185] width 7 height 6
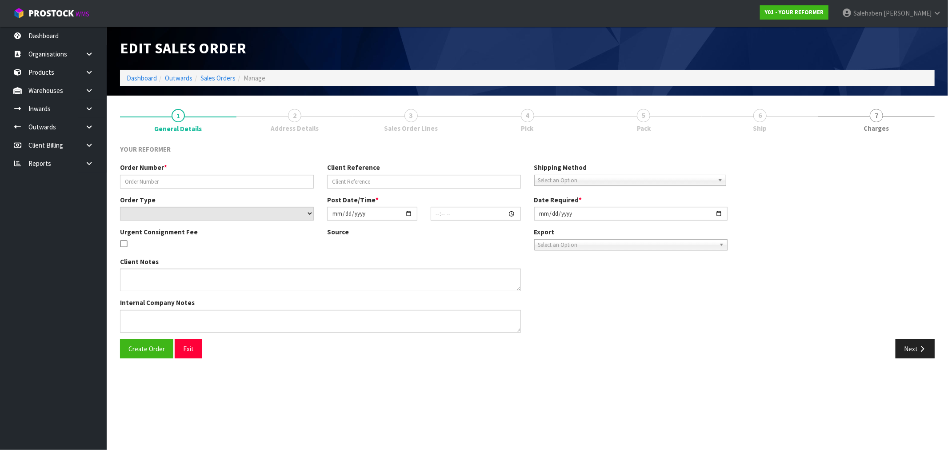
type input "5208"
type input "[PERSON_NAME] [PERSON_NAME]"
select select "number:0"
type input "[DATE]"
type input "12:06:00.000"
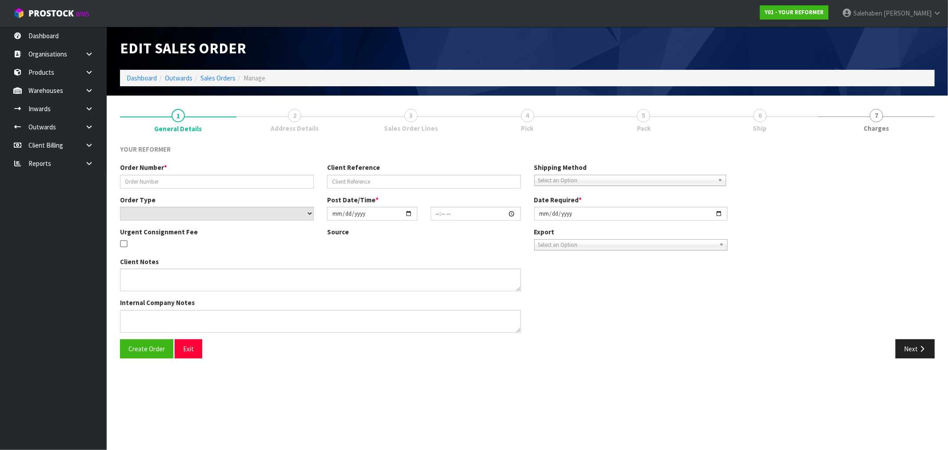
type input "[DATE]"
type textarea "[PERSON_NAME] [PERSON_NAME] [STREET_ADDRESS] [PHONE_NUMBER]"
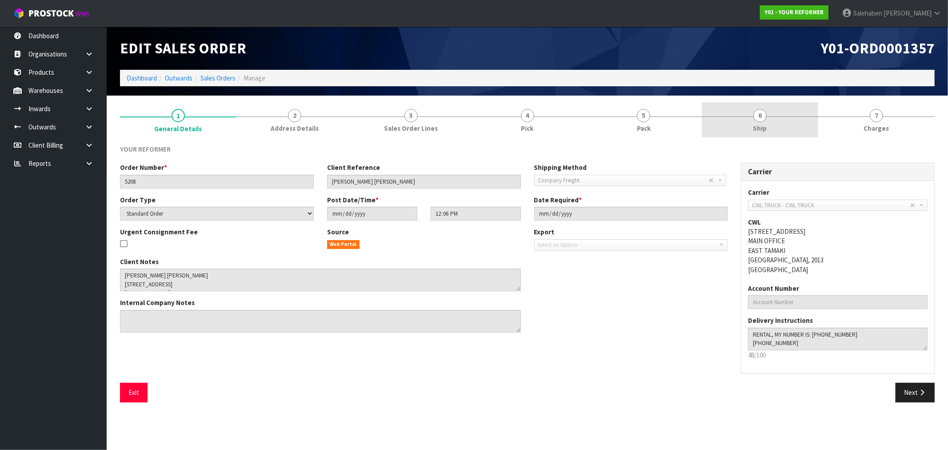
click at [753, 128] on link "6 Ship" at bounding box center [760, 119] width 116 height 35
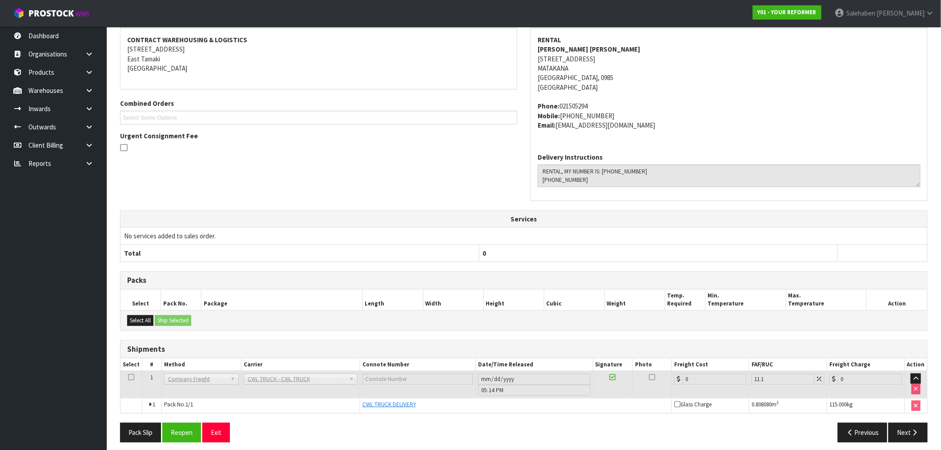
scroll to position [140, 0]
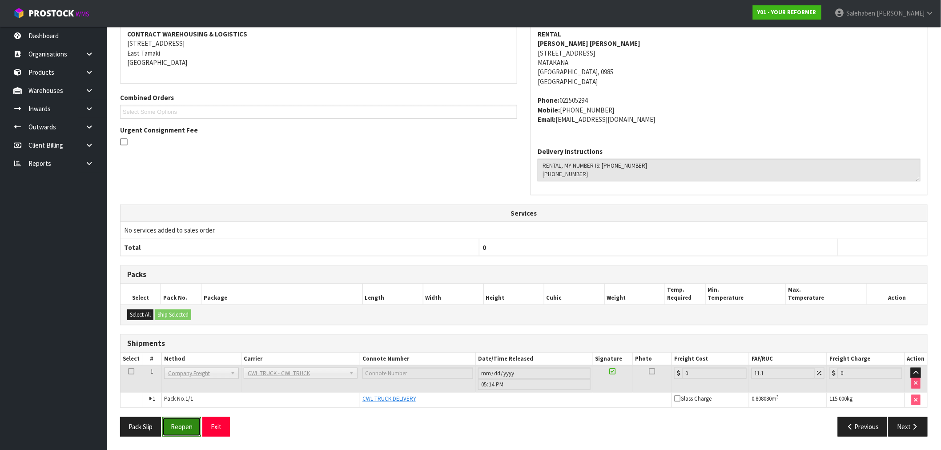
click at [191, 426] on button "Reopen" at bounding box center [181, 426] width 39 height 19
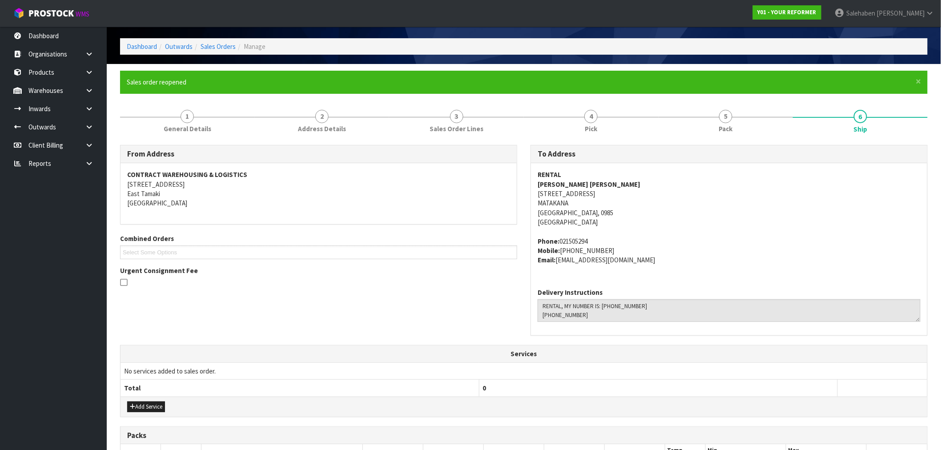
scroll to position [194, 0]
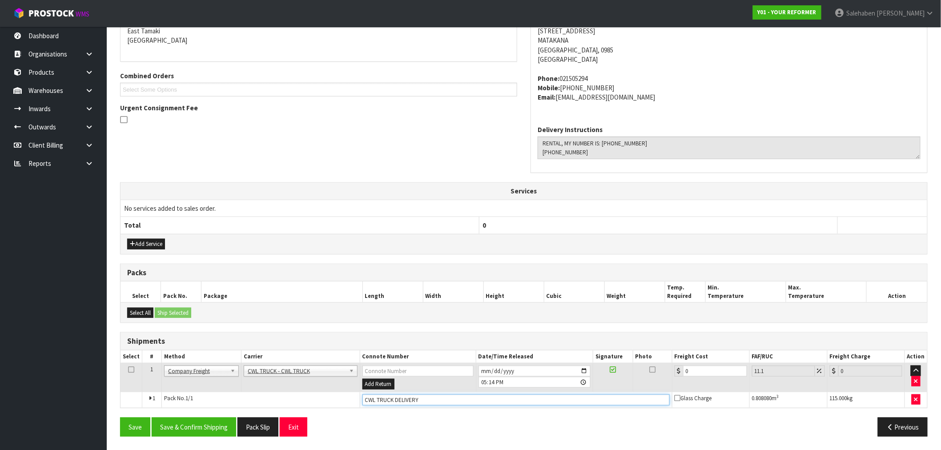
click at [426, 396] on input "CWL TRUCK DELIVERY" at bounding box center [515, 399] width 307 height 11
type input "CWL TRUCK DELIVERED"
drag, startPoint x: 700, startPoint y: 370, endPoint x: 642, endPoint y: 385, distance: 60.1
click at [642, 384] on tr "1 Client Local Pickup Customer Local Pickup Company Freight Contracted Freight …" at bounding box center [523, 377] width 807 height 29
type input "3"
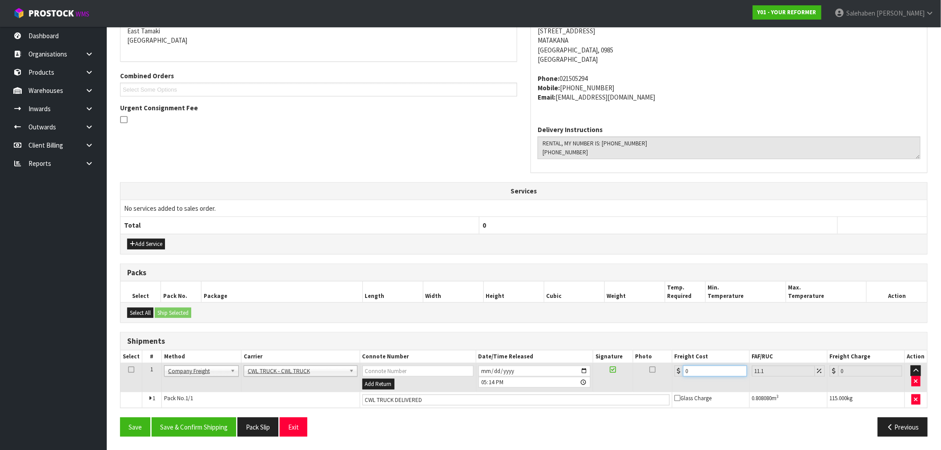
type input "3.33"
type input "35"
type input "38.88"
type input "355"
type input "394.4"
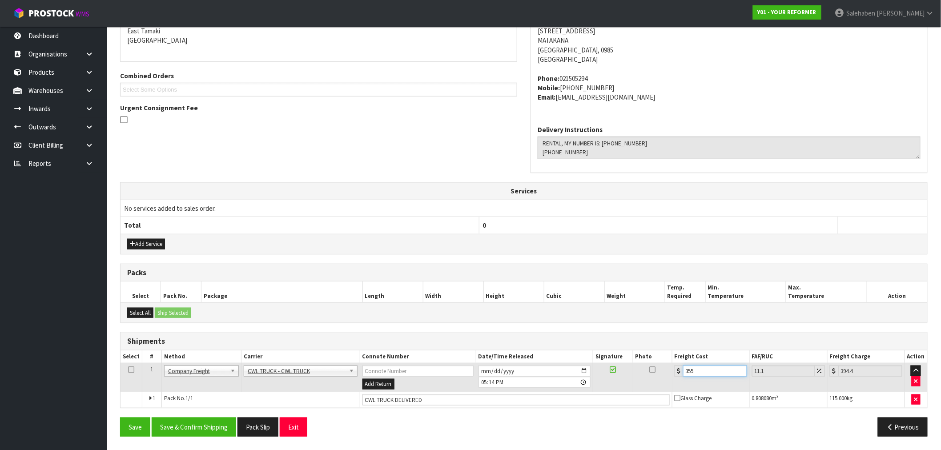
type input "355.4"
type input "394.85"
type input "355.40"
click at [183, 427] on button "Save & Confirm Shipping" at bounding box center [194, 427] width 84 height 19
